Goal: Task Accomplishment & Management: Manage account settings

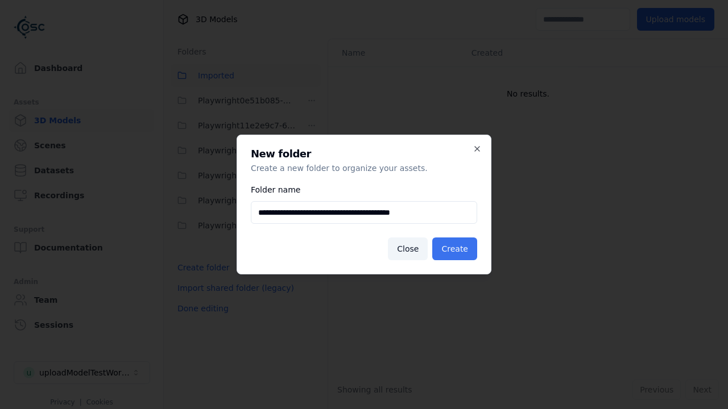
type input "**********"
click at [456, 249] on button "Create" at bounding box center [454, 249] width 45 height 23
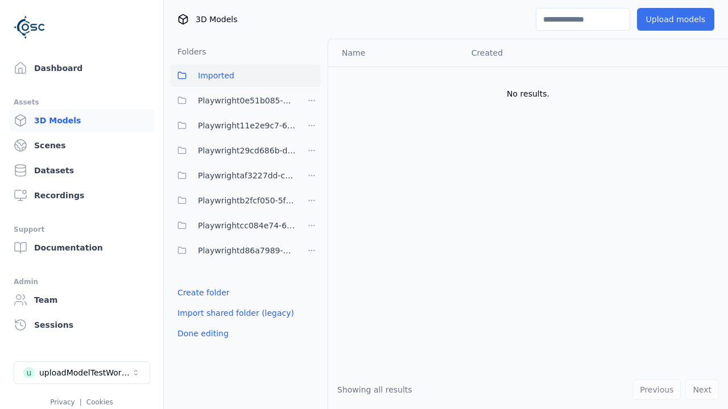
click at [233, 151] on span "Playwright29cd686b-d0c9-4777-aa54-1065c8c7cee8" at bounding box center [247, 151] width 98 height 14
click at [677, 19] on button "Upload models" at bounding box center [675, 19] width 77 height 23
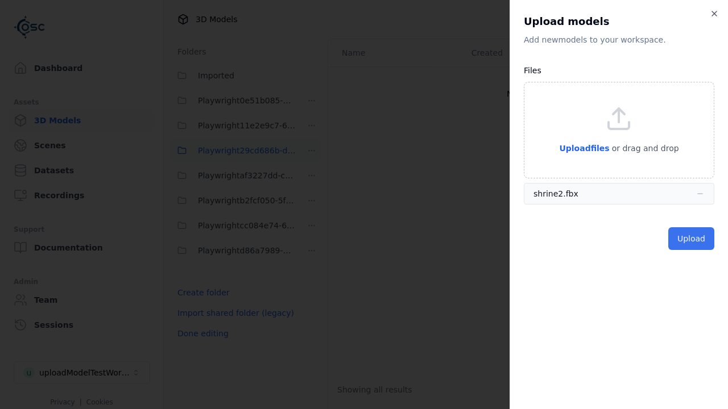
click at [692, 238] on button "Upload" at bounding box center [691, 238] width 46 height 23
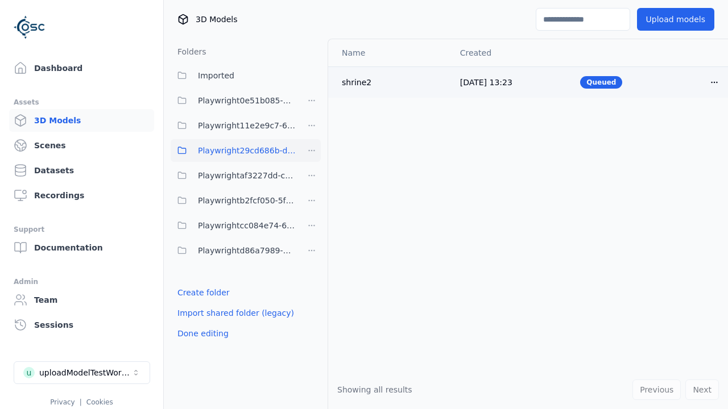
click at [704, 82] on html "Support Dashboard Assets 3D Models Scenes Datasets Recordings Support Documenta…" at bounding box center [364, 204] width 728 height 409
click at [679, 125] on div "Delete" at bounding box center [679, 126] width 67 height 18
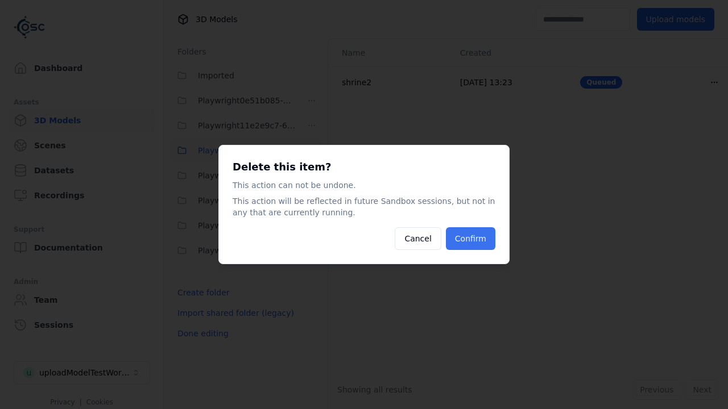
click at [471, 239] on button "Confirm" at bounding box center [470, 238] width 49 height 23
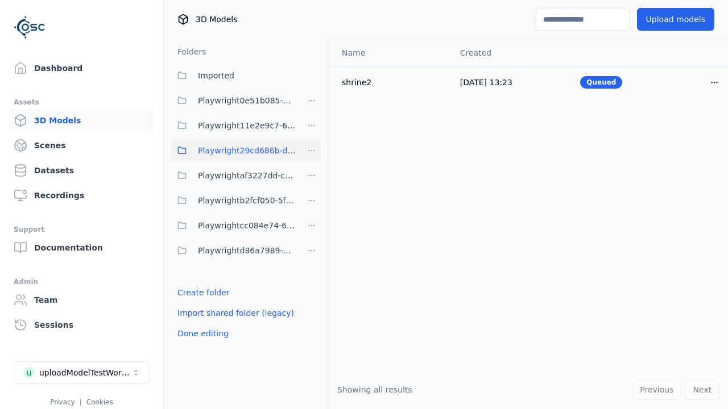
click at [312, 151] on html "Support Dashboard Assets 3D Models Scenes Datasets Recordings Support Documenta…" at bounding box center [364, 204] width 728 height 409
